Goal: Check status: Check status

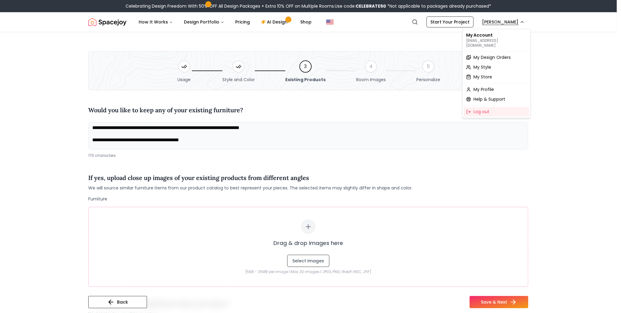
click at [483, 54] on span "My Design Orders" at bounding box center [491, 57] width 37 height 6
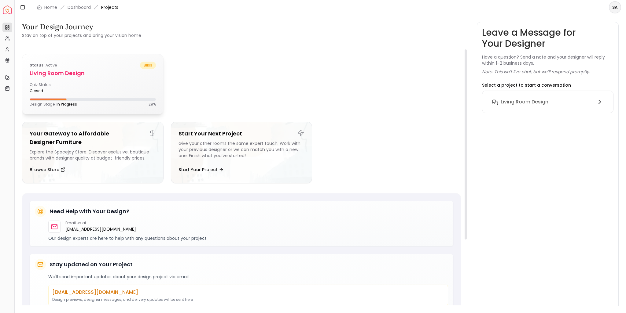
click at [112, 83] on div "Quiz Status: closed" at bounding box center [93, 87] width 126 height 11
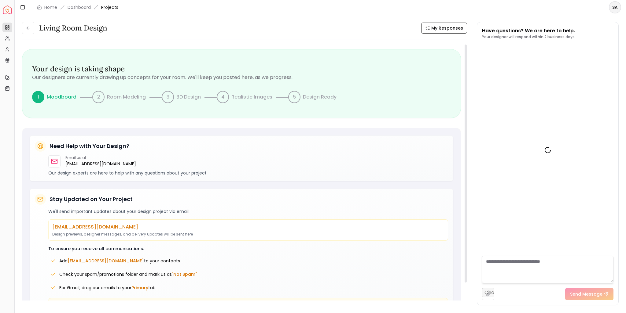
scroll to position [755, 0]
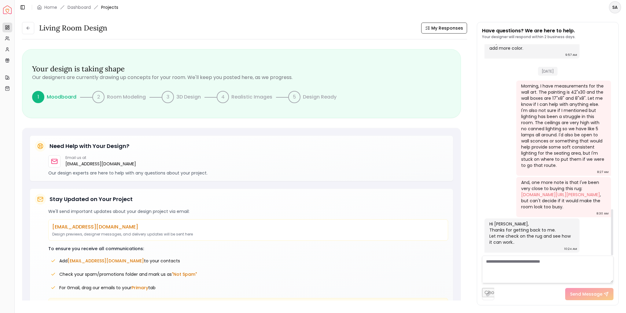
click at [546, 240] on div "Hi [PERSON_NAME], Thanks for getting back to me. Let me check on the rug and se…" at bounding box center [531, 233] width 84 height 24
click at [211, 161] on div "Email us at hello@spacejoy.com" at bounding box center [248, 161] width 400 height 12
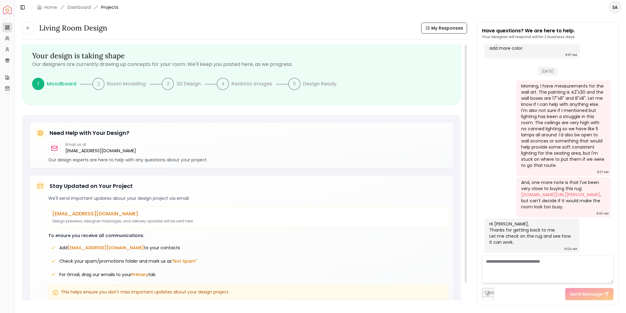
scroll to position [24, 0]
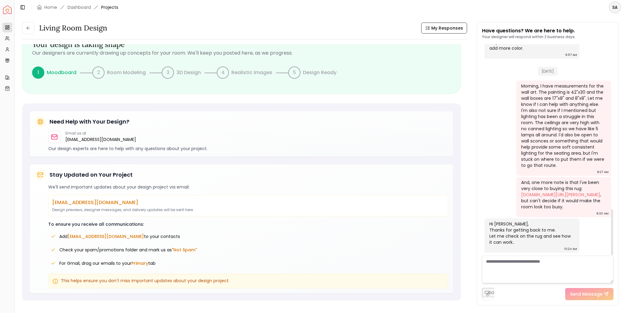
click at [522, 237] on div "Hi [PERSON_NAME], Thanks for getting back to me. Let me check on the rug and se…" at bounding box center [531, 233] width 84 height 24
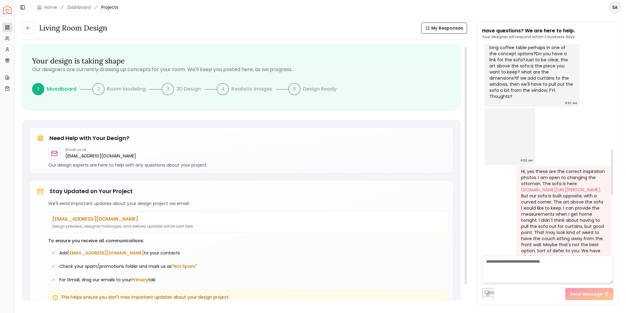
scroll to position [0, 0]
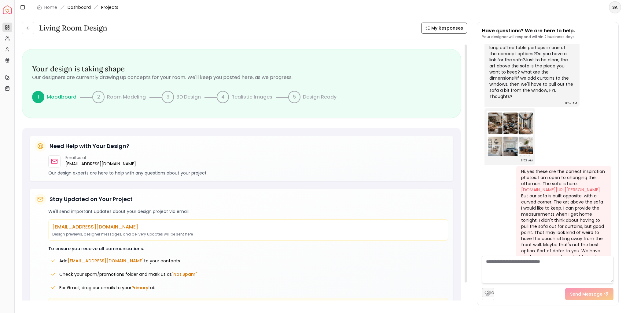
click at [72, 7] on link "Dashboard" at bounding box center [79, 7] width 23 height 6
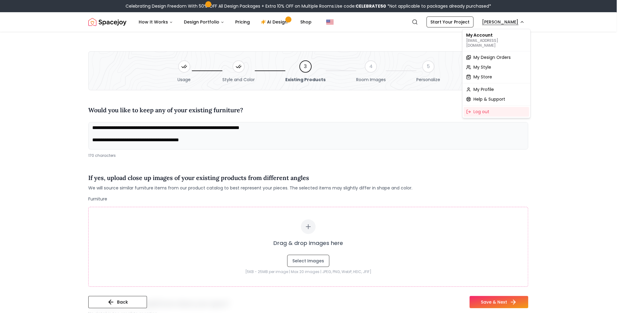
click at [259, 54] on span "My Design Orders" at bounding box center [491, 57] width 37 height 6
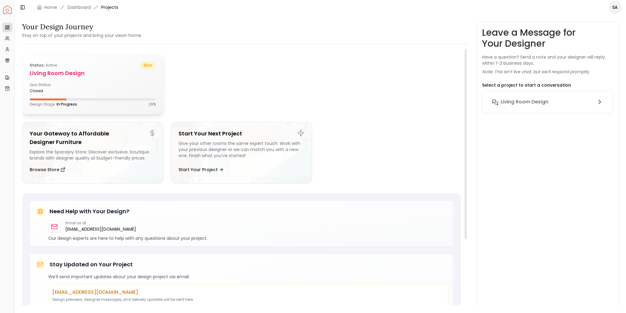
click at [88, 85] on div "Quiz Status: closed" at bounding box center [60, 87] width 60 height 11
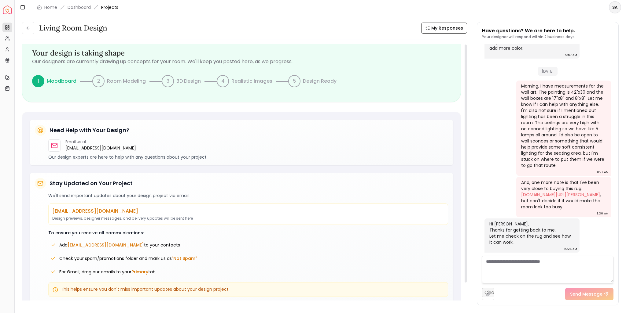
scroll to position [24, 0]
